Goal: Find specific page/section: Find specific page/section

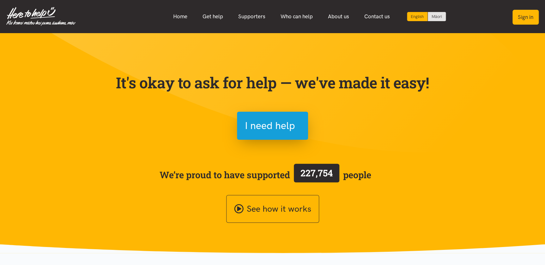
click at [518, 19] on button "Sign in" at bounding box center [525, 17] width 26 height 15
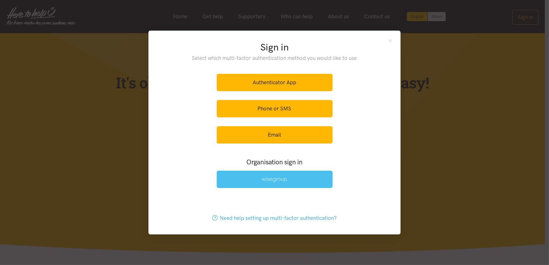
click at [276, 180] on img at bounding box center [274, 179] width 26 height 5
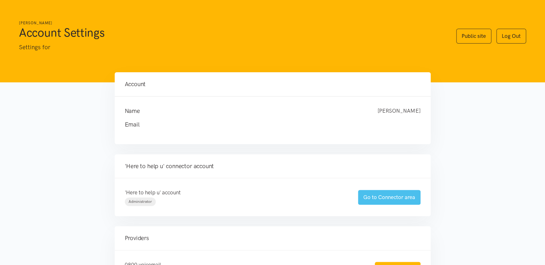
click at [398, 194] on link "Go to Connector area" at bounding box center [389, 197] width 63 height 15
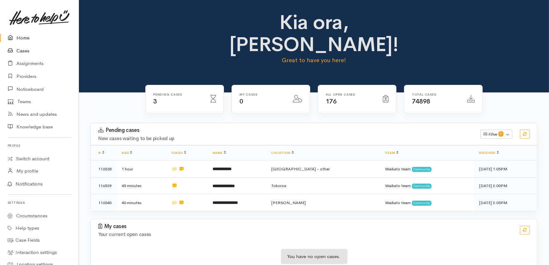
click at [21, 51] on link "Cases" at bounding box center [39, 51] width 79 height 13
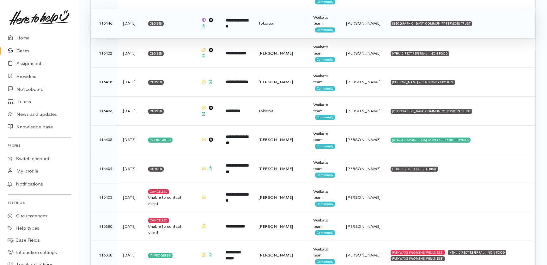
scroll to position [430, 0]
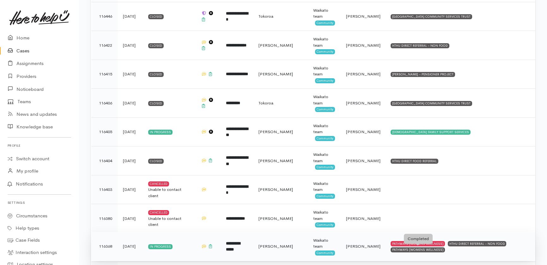
click at [398, 249] on div "PATHWAYS (WOMENS WELLNESS)" at bounding box center [417, 250] width 54 height 5
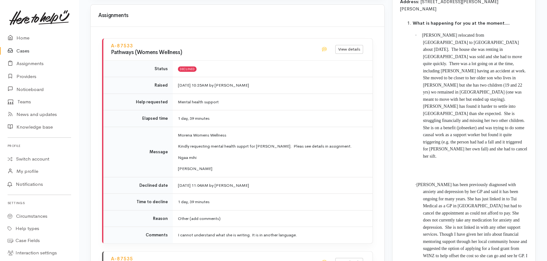
scroll to position [717, 0]
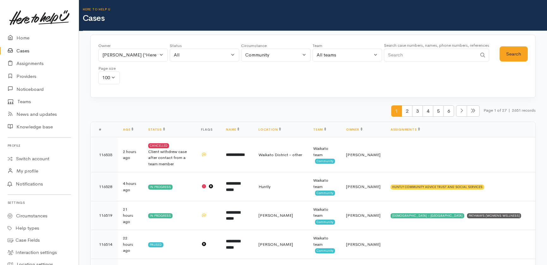
scroll to position [430, 0]
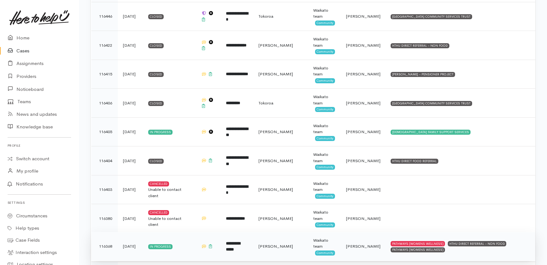
click at [240, 245] on b "**********" at bounding box center [233, 247] width 14 height 10
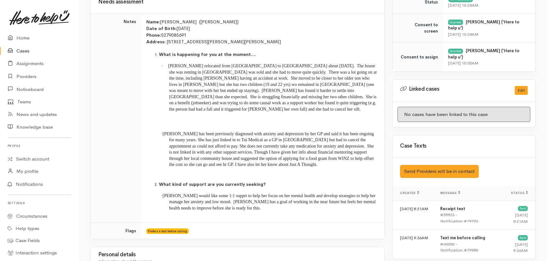
scroll to position [258, 0]
